Goal: Transaction & Acquisition: Purchase product/service

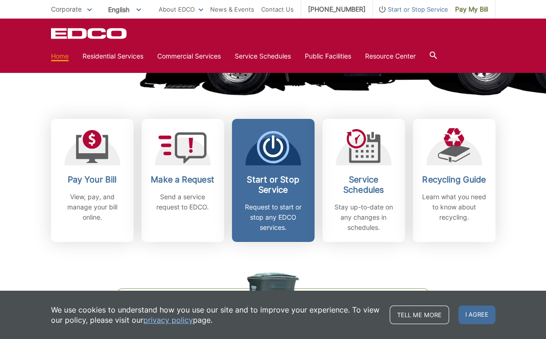
scroll to position [186, 0]
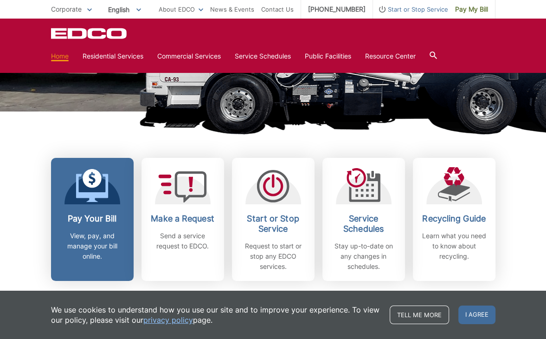
click at [85, 218] on h2 "Pay Your Bill" at bounding box center [92, 218] width 69 height 10
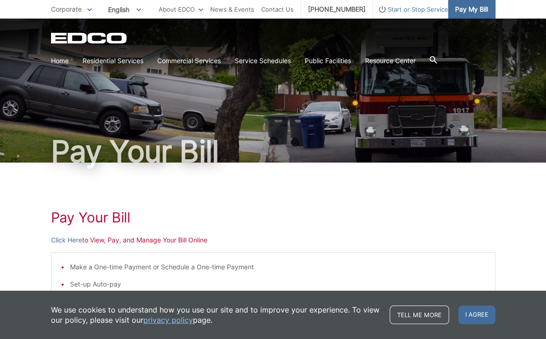
click at [473, 15] on link "Pay My Bill" at bounding box center [471, 9] width 47 height 19
click at [61, 241] on link "Click Here" at bounding box center [66, 240] width 31 height 10
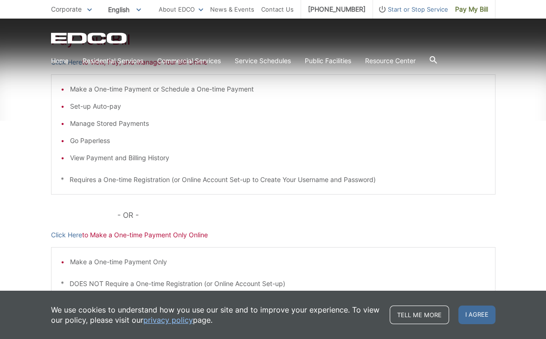
scroll to position [245, 0]
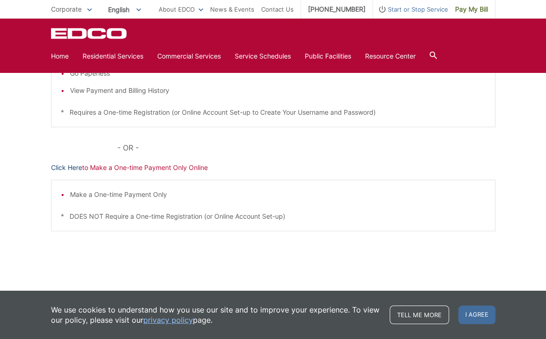
click at [78, 170] on link "Click Here" at bounding box center [66, 167] width 31 height 10
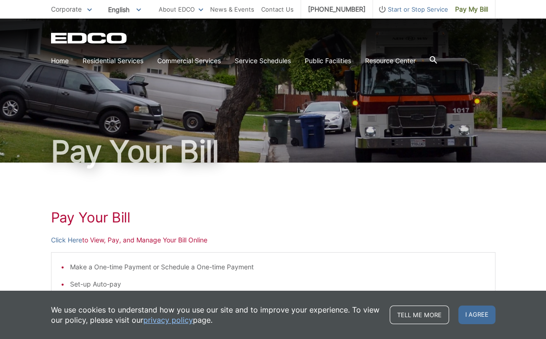
scroll to position [0, 0]
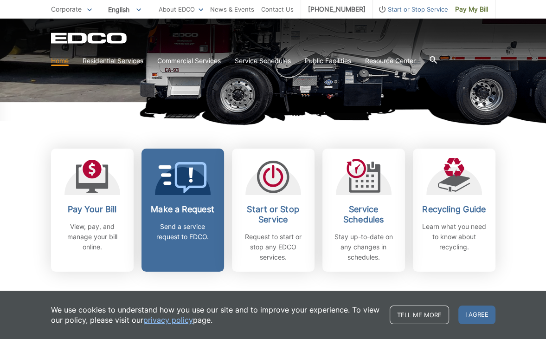
scroll to position [232, 0]
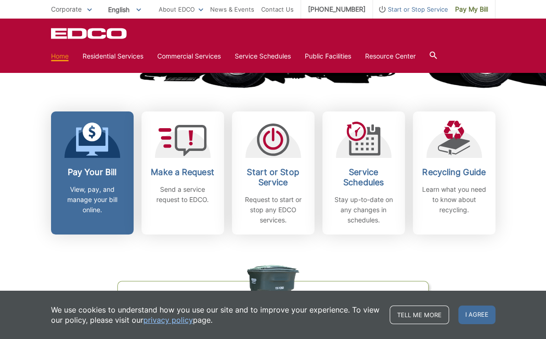
click at [109, 182] on div "Pay Your Bill View, pay, and manage your bill online." at bounding box center [92, 191] width 69 height 48
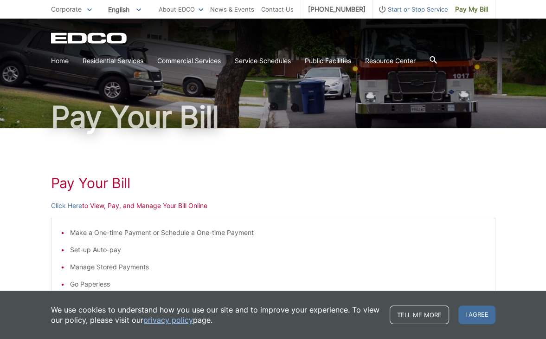
scroll to position [139, 0]
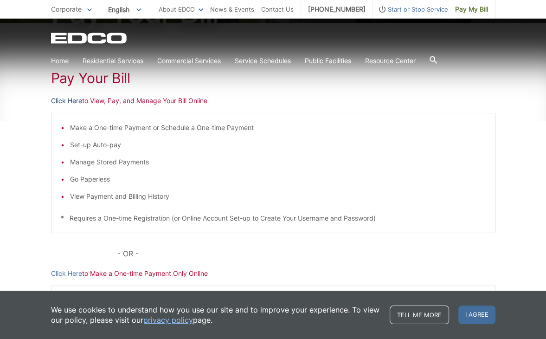
click at [73, 100] on link "Click Here" at bounding box center [66, 101] width 31 height 10
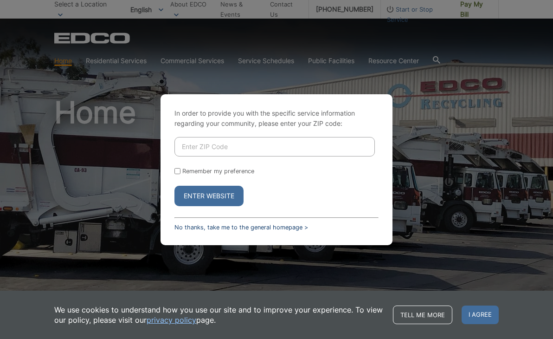
click at [230, 227] on link "No thanks, take me to the general homepage >" at bounding box center [241, 227] width 134 height 7
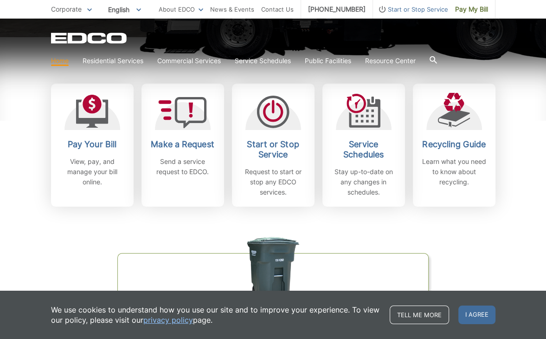
scroll to position [278, 0]
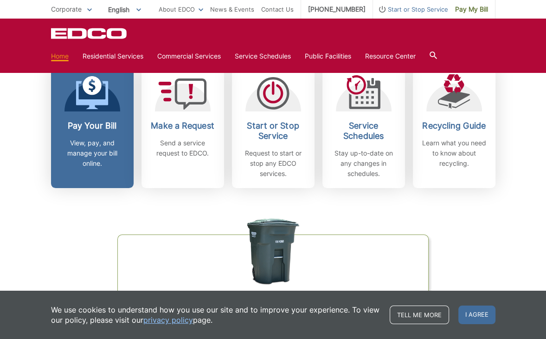
click at [114, 136] on div "Pay Your Bill View, pay, and manage your bill online." at bounding box center [92, 145] width 69 height 48
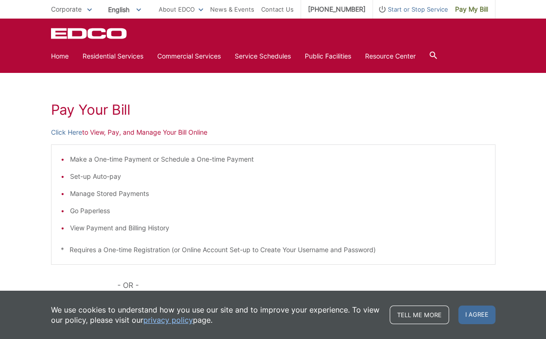
scroll to position [106, 0]
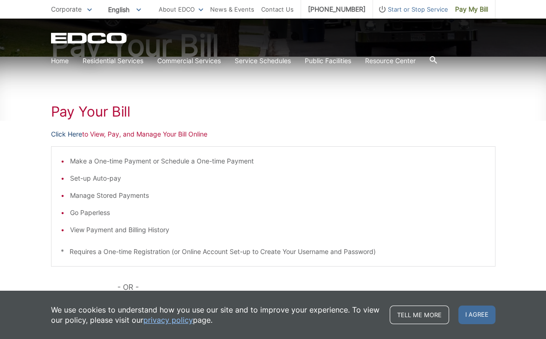
click at [61, 130] on link "Click Here" at bounding box center [66, 134] width 31 height 10
